Goal: Find specific page/section: Find specific page/section

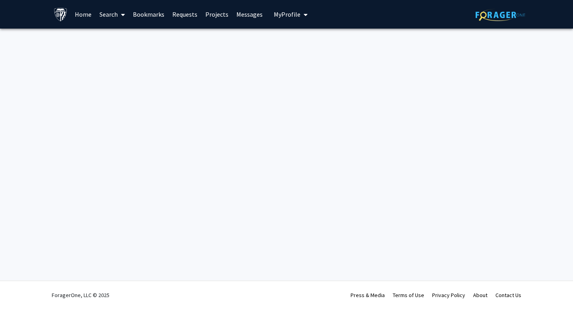
click at [112, 14] on link "Search" at bounding box center [111, 14] width 33 height 28
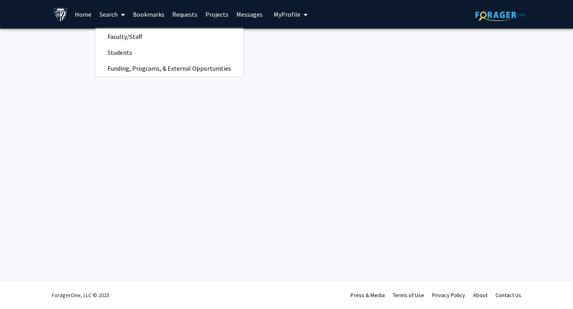
click at [77, 13] on link "Home" at bounding box center [83, 14] width 25 height 28
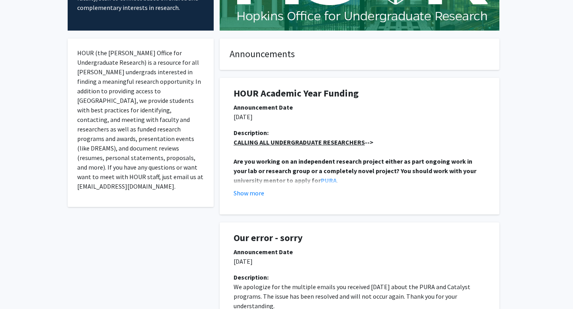
scroll to position [197, 0]
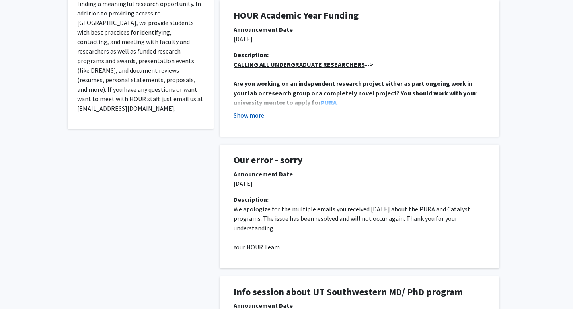
click at [253, 118] on button "Show more" at bounding box center [248, 116] width 31 height 10
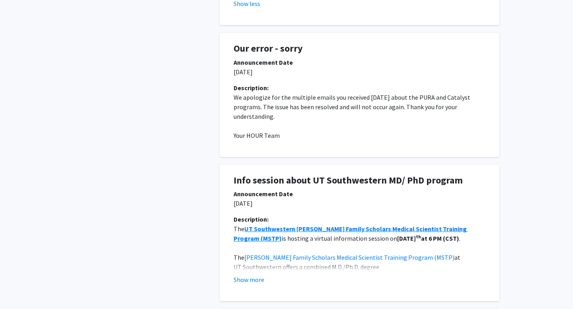
scroll to position [0, 0]
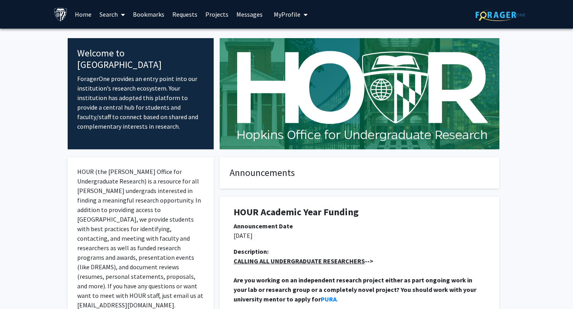
click at [119, 16] on span at bounding box center [121, 15] width 7 height 28
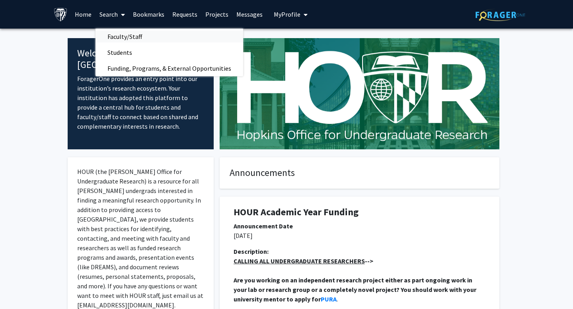
click at [119, 41] on span "Faculty/Staff" at bounding box center [124, 37] width 58 height 16
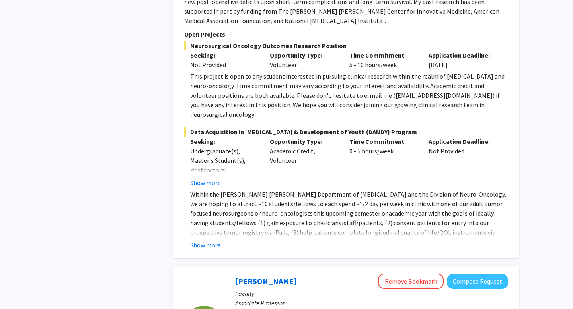
scroll to position [742, 0]
